Goal: Task Accomplishment & Management: Complete application form

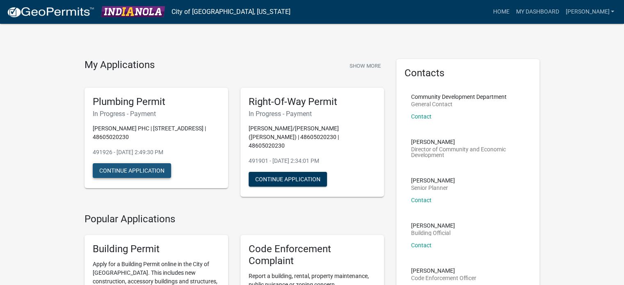
click at [117, 163] on button "Continue Application" at bounding box center [132, 170] width 78 height 15
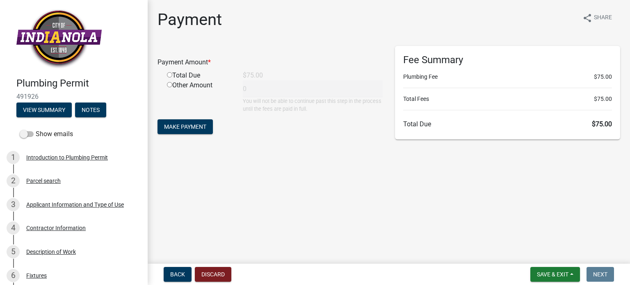
click at [170, 75] on input "radio" at bounding box center [169, 74] width 5 height 5
radio input "true"
type input "75"
click at [183, 125] on span "Make Payment" at bounding box center [185, 126] width 42 height 7
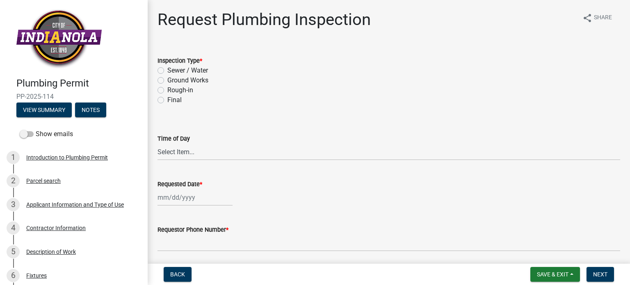
click at [167, 100] on label "Final" at bounding box center [174, 100] width 14 height 10
click at [167, 100] on input "Final" at bounding box center [169, 97] width 5 height 5
radio input "true"
click at [231, 146] on select "Select Item... AM PM" at bounding box center [389, 152] width 463 height 17
click at [158, 144] on select "Select Item... AM PM" at bounding box center [389, 152] width 463 height 17
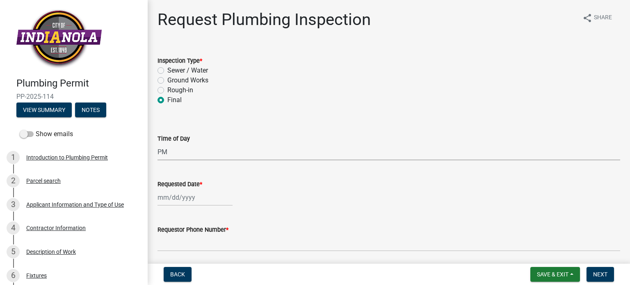
select select "90b36dbe-a3c5-433e-a0e2-0f20ac40aee5"
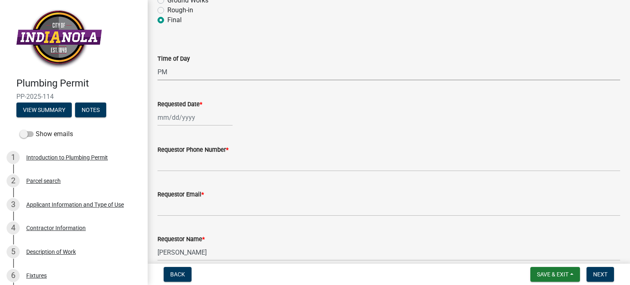
scroll to position [82, 0]
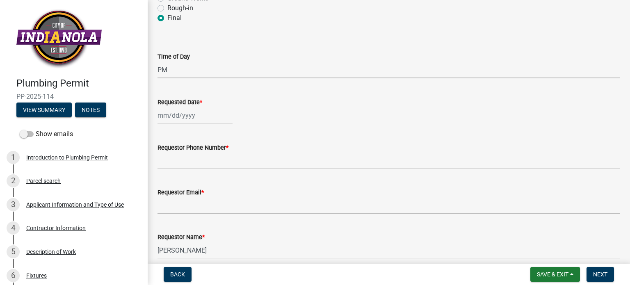
click at [179, 117] on div at bounding box center [195, 115] width 75 height 17
select select "10"
select select "2025"
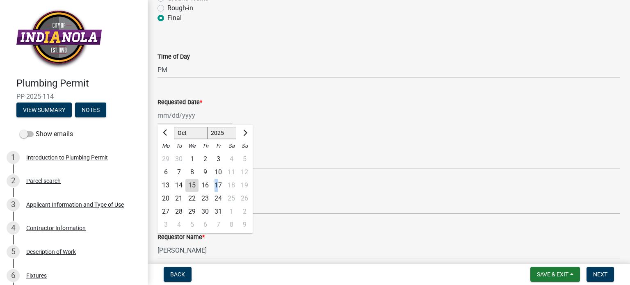
click at [217, 185] on div "17" at bounding box center [218, 185] width 13 height 13
type input "10/17/2025"
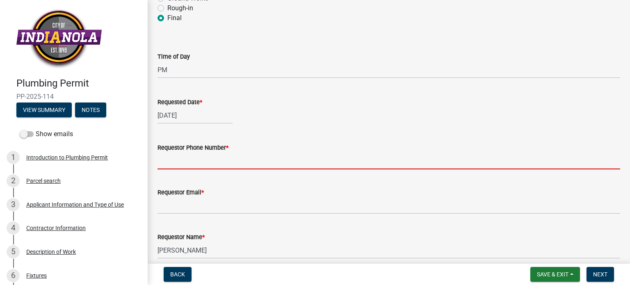
click at [174, 162] on input "Requestor Phone Number *" at bounding box center [389, 161] width 463 height 17
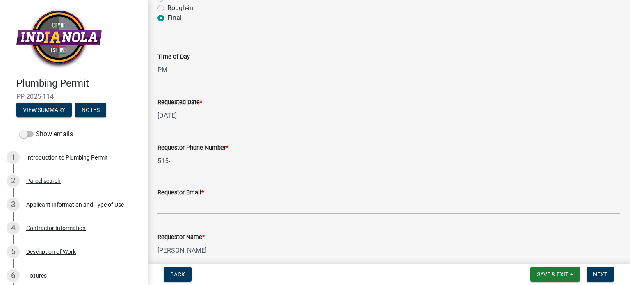
type input "515-288-3631"
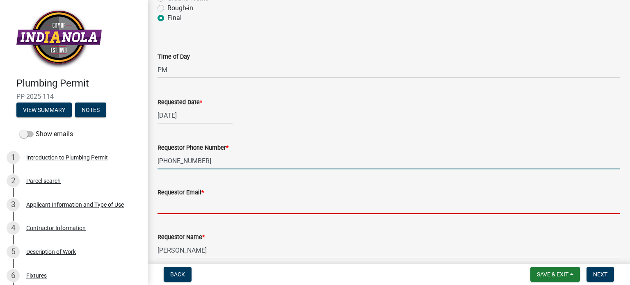
click at [198, 212] on input "Requestor Email *" at bounding box center [389, 205] width 463 height 17
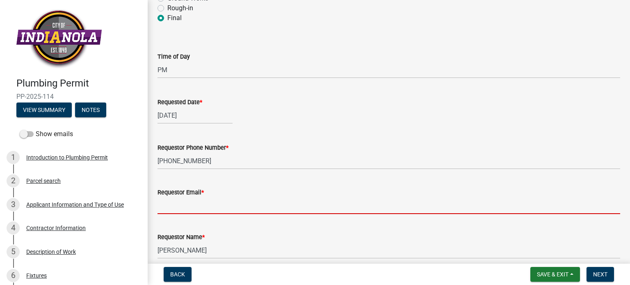
type input "[EMAIL_ADDRESS][DOMAIN_NAME]"
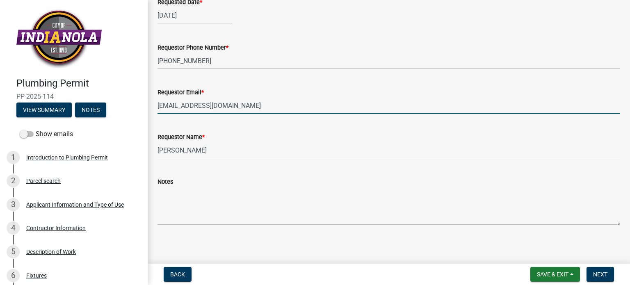
scroll to position [185, 0]
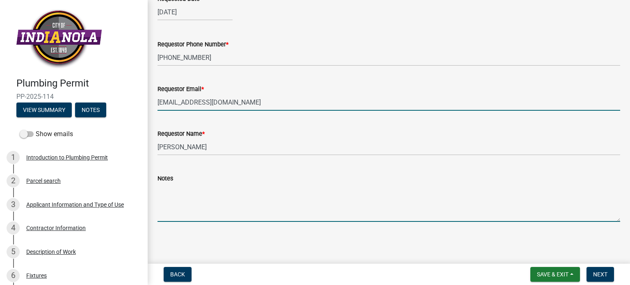
click at [174, 214] on textarea "Notes" at bounding box center [389, 202] width 463 height 39
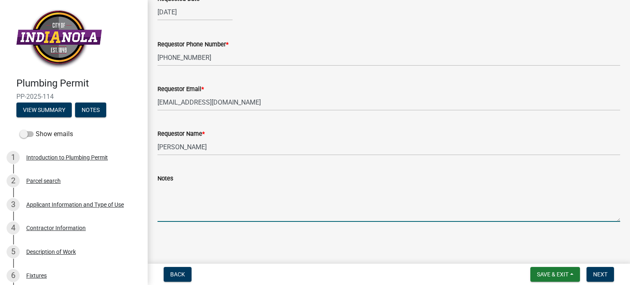
click at [208, 203] on textarea "Notes" at bounding box center [389, 202] width 463 height 39
type textarea "can you come around 2:00pm please"
click at [601, 277] on span "Next" at bounding box center [600, 274] width 14 height 7
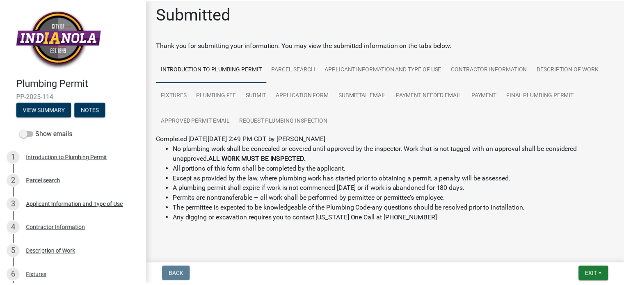
scroll to position [24, 0]
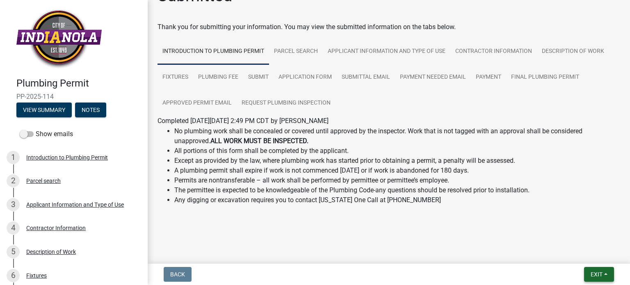
click at [591, 275] on span "Exit" at bounding box center [597, 274] width 12 height 7
click at [584, 254] on button "Save & Exit" at bounding box center [582, 253] width 66 height 20
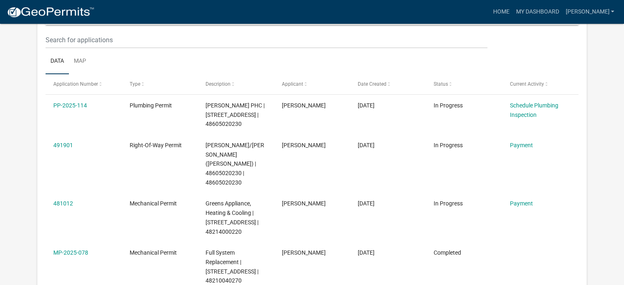
scroll to position [109, 0]
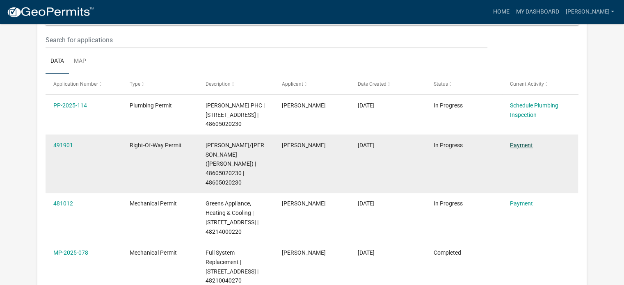
click at [516, 142] on link "Payment" at bounding box center [521, 145] width 23 height 7
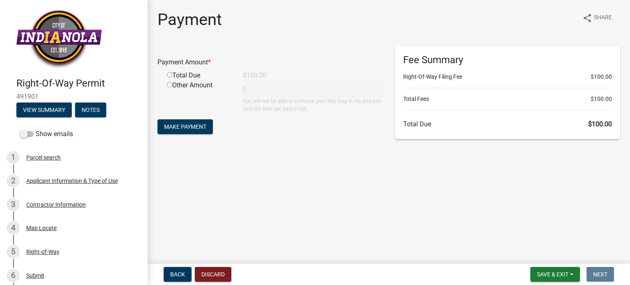
click at [169, 75] on input "radio" at bounding box center [169, 74] width 5 height 5
radio input "true"
type input "100"
click at [192, 125] on span "Make Payment" at bounding box center [185, 126] width 42 height 7
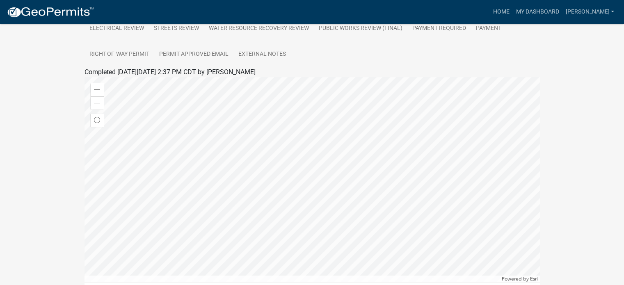
scroll to position [212, 0]
